Goal: Information Seeking & Learning: Learn about a topic

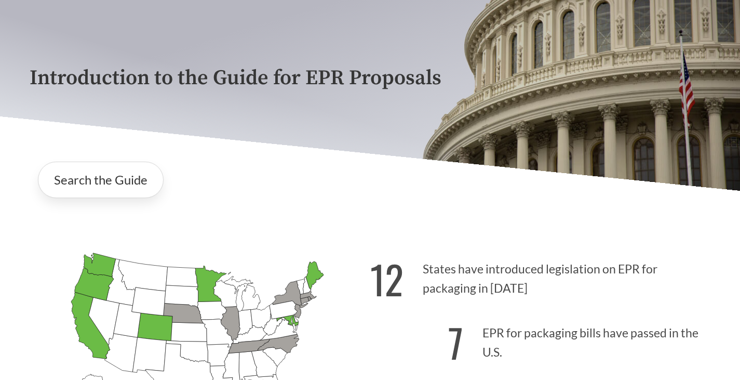
scroll to position [260, 0]
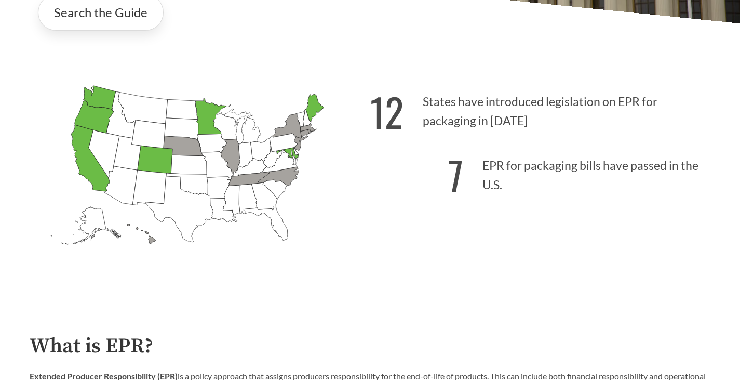
drag, startPoint x: 203, startPoint y: 145, endPoint x: 232, endPoint y: 165, distance: 35.5
click at [204, 145] on icon "[US_STATE] Introduced:" at bounding box center [211, 143] width 29 height 19
click at [234, 165] on icon "[US_STATE] Introduced: 2" at bounding box center [230, 156] width 19 height 34
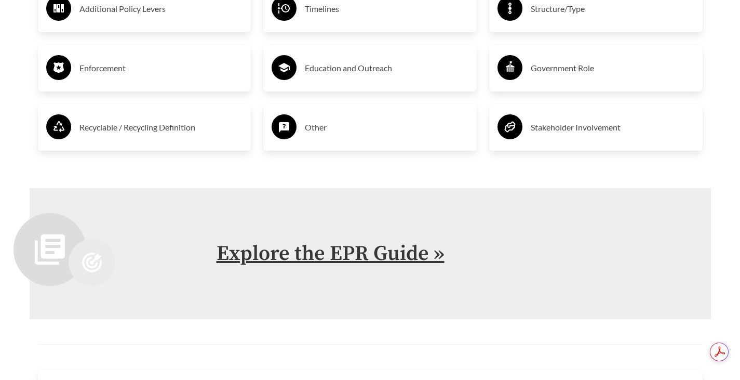
scroll to position [0, 0]
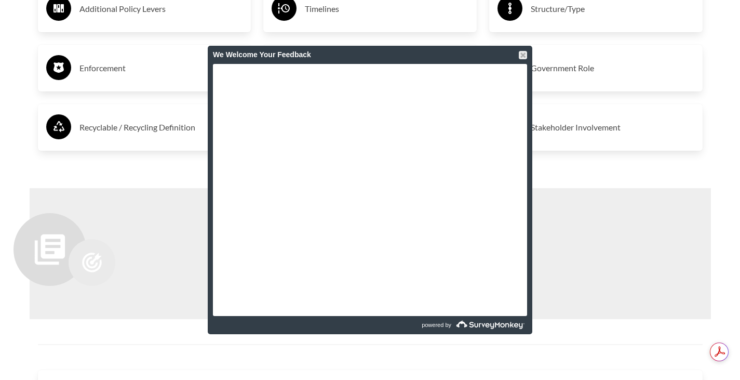
click at [517, 53] on div "We Welcome Your Feedback" at bounding box center [370, 55] width 314 height 18
click at [518, 55] on div "We Welcome Your Feedback" at bounding box center [370, 55] width 314 height 18
click at [525, 59] on div at bounding box center [523, 55] width 8 height 8
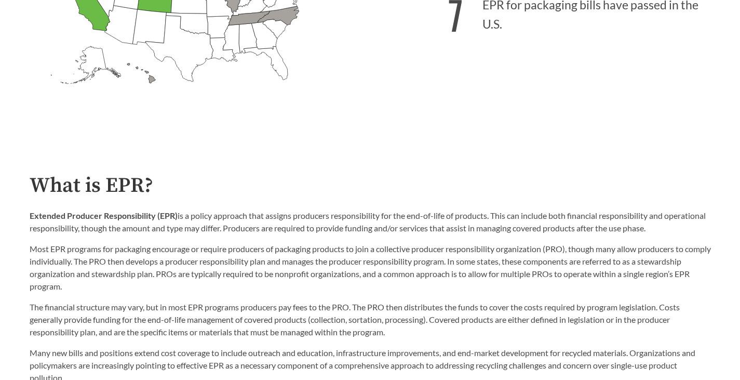
scroll to position [482, 0]
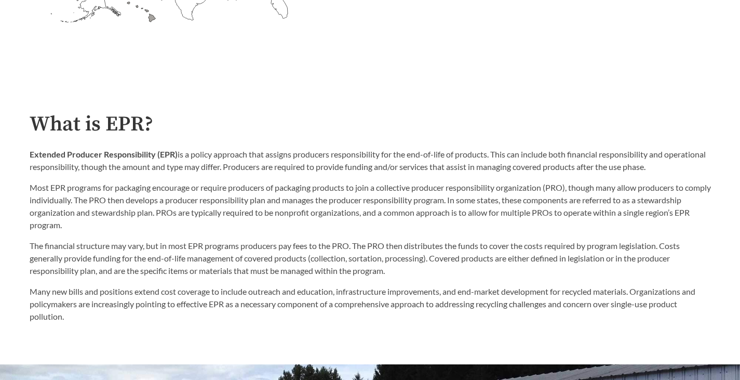
click at [221, 197] on p "Most EPR programs for packaging encourage or require producers of packaging pro…" at bounding box center [371, 206] width 682 height 50
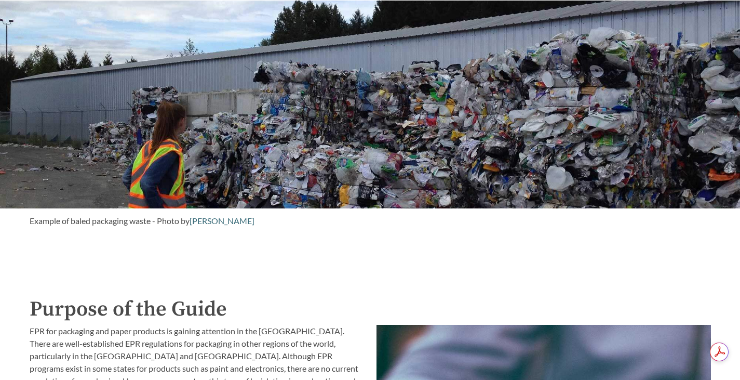
scroll to position [0, 0]
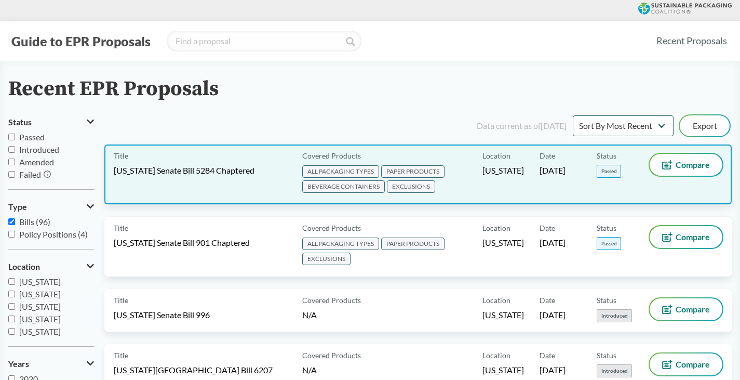
click at [441, 181] on span "ALL PACKAGING TYPES PAPER PRODUCTS BEVERAGE CONTAINERS EXCLUSIONS" at bounding box center [390, 180] width 176 height 30
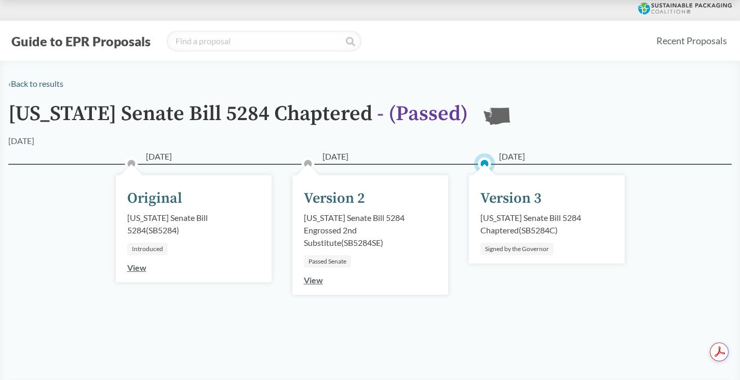
click at [516, 232] on div "Washington Senate Bill 5284 Chaptered ( SB5284C )" at bounding box center [547, 223] width 133 height 25
click at [317, 278] on link "View" at bounding box center [313, 280] width 19 height 10
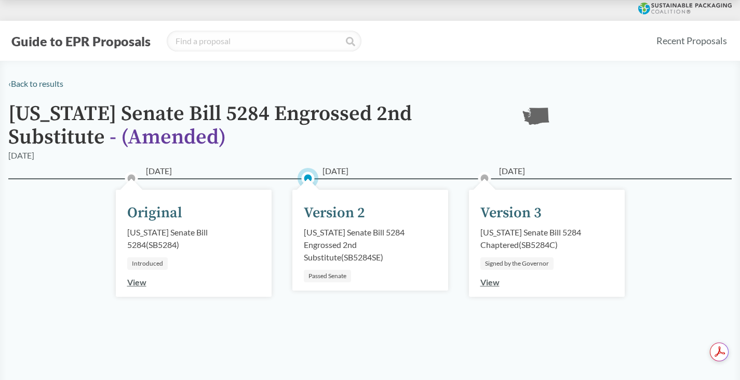
click at [476, 284] on div "05/17/2025 Version 3 Washington Senate Bill 5284 Chaptered ( SB5284C ) Signed b…" at bounding box center [547, 243] width 156 height 107
click at [487, 283] on link "View" at bounding box center [490, 282] width 19 height 10
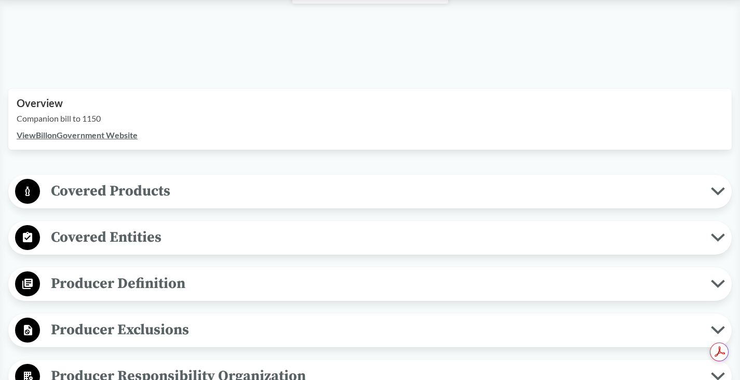
scroll to position [364, 0]
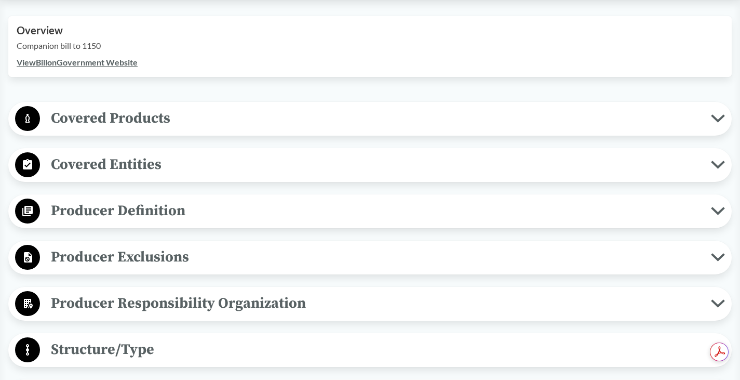
click at [304, 124] on span "Covered Products" at bounding box center [375, 117] width 671 height 23
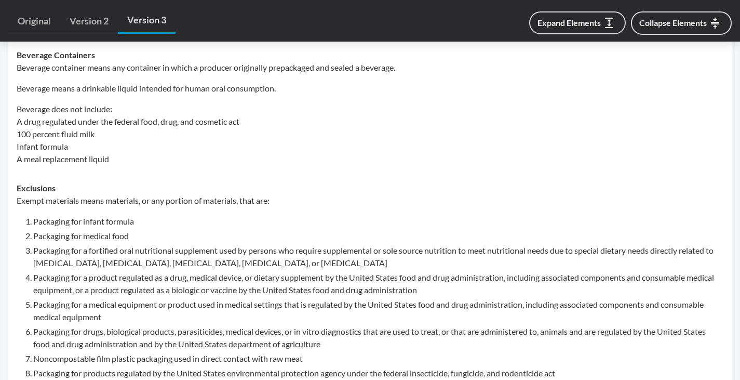
scroll to position [0, 0]
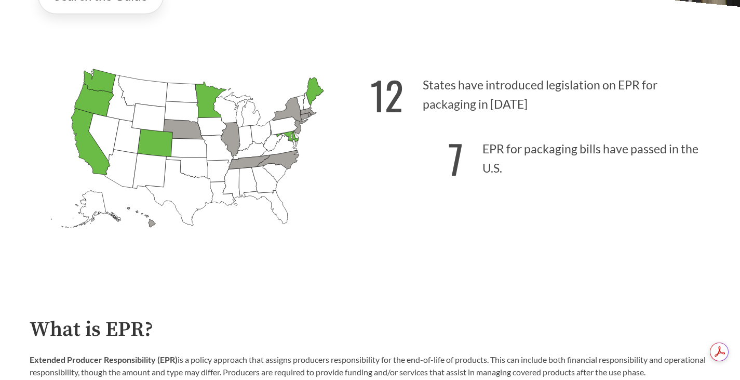
scroll to position [260, 0]
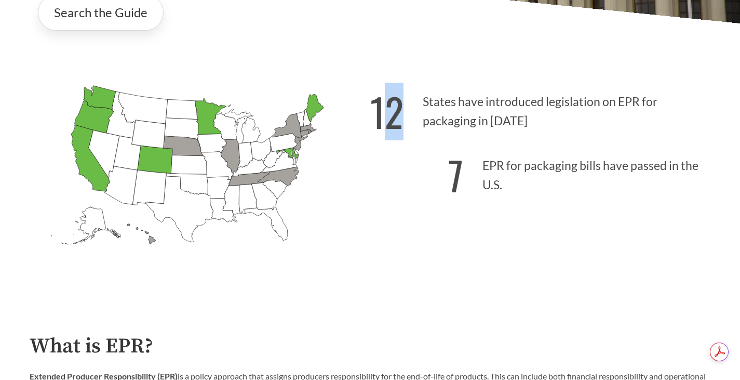
drag, startPoint x: 380, startPoint y: 97, endPoint x: 460, endPoint y: 114, distance: 81.8
click at [460, 114] on p "12 States have introduced legislation on EPR for packaging in [DATE]" at bounding box center [540, 108] width 341 height 64
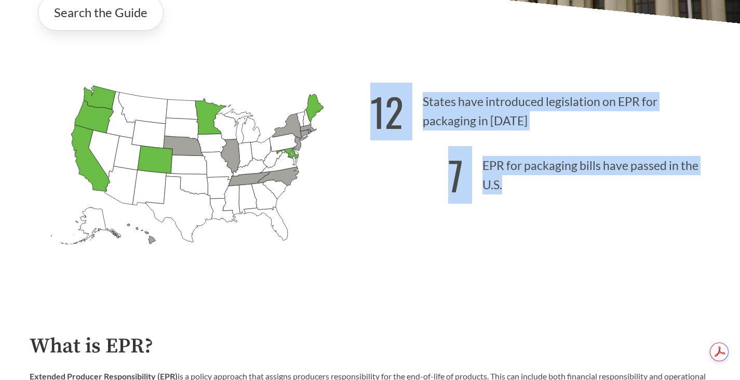
drag, startPoint x: 370, startPoint y: 114, endPoint x: 502, endPoint y: 187, distance: 150.9
click at [502, 187] on div "[US_STATE] Introduced: [US_STATE] Introduced: [US_STATE] Introduced: [US_STATE]…" at bounding box center [370, 171] width 698 height 241
copy div "12 States have introduced legislation on EPR for packaging in [DATE] 7 EPR for …"
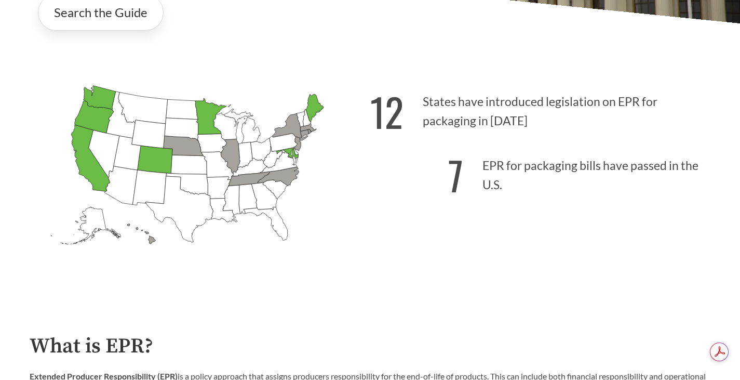
drag, startPoint x: 68, startPoint y: 234, endPoint x: 49, endPoint y: 227, distance: 19.9
click at [68, 234] on icon "[US_STATE] Introduced: [US_STATE] Introduced: [US_STATE] Introduced: [US_STATE]…" at bounding box center [200, 182] width 341 height 213
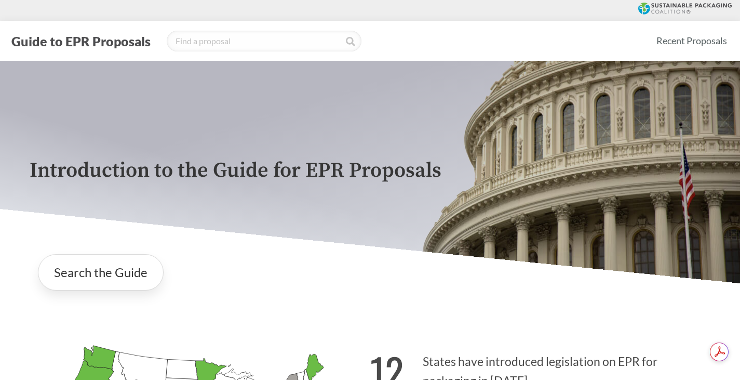
scroll to position [0, 0]
